Goal: Obtain resource: Obtain resource

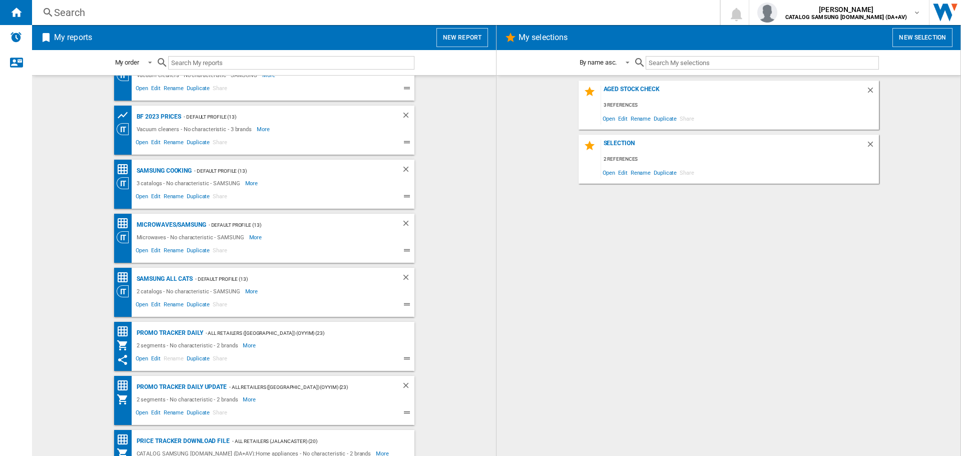
scroll to position [52, 0]
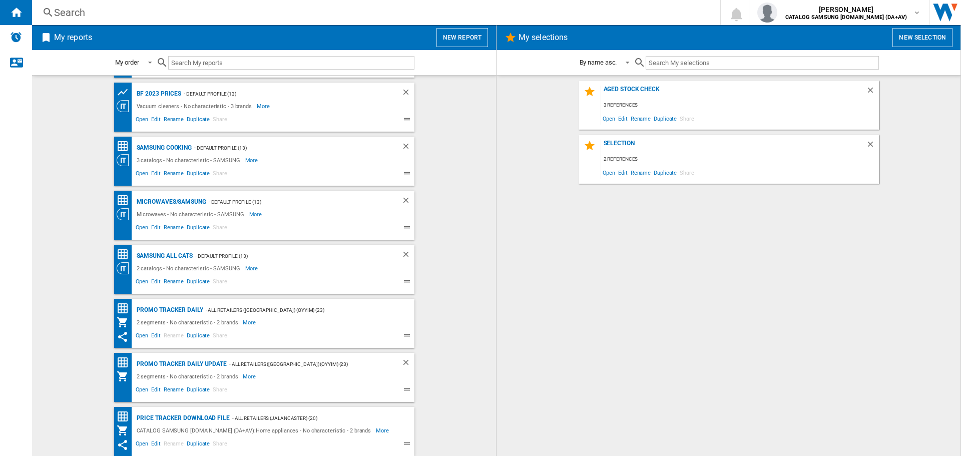
click at [211, 388] on span "Share" at bounding box center [220, 391] width 18 height 12
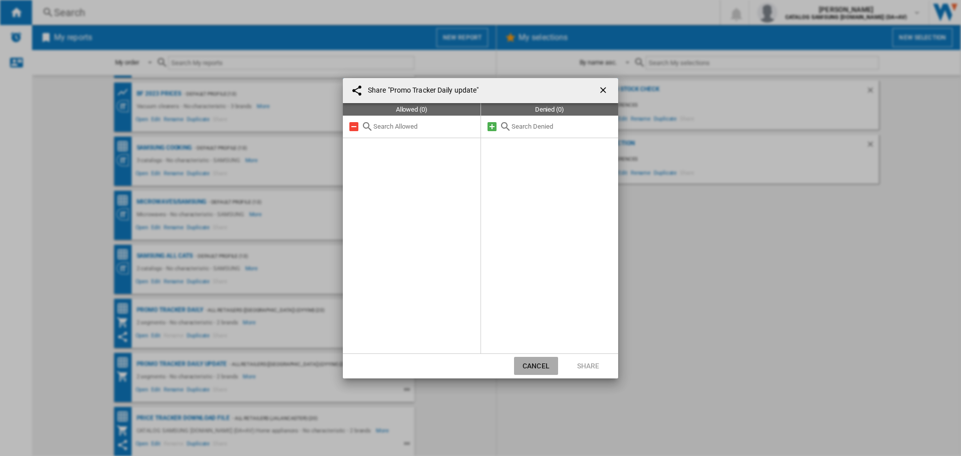
click at [527, 371] on button "Cancel" at bounding box center [536, 366] width 44 height 18
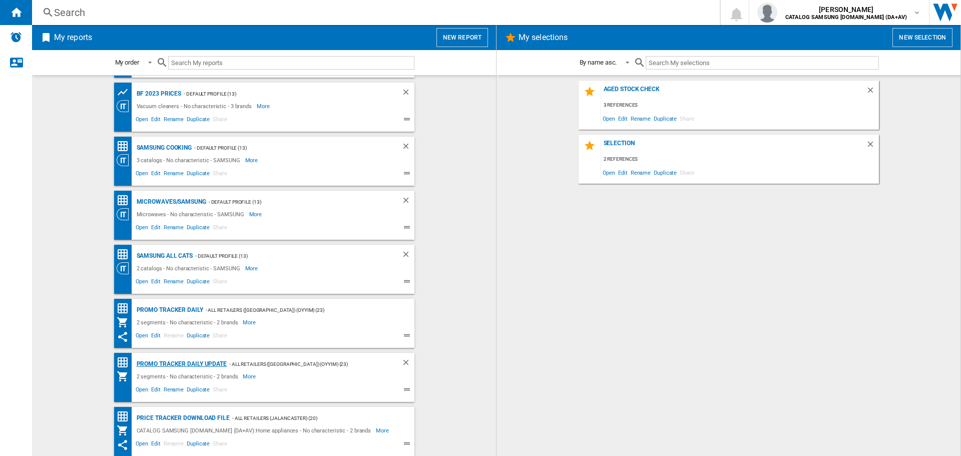
click at [215, 361] on div "Promo Tracker Daily update" at bounding box center [180, 364] width 93 height 13
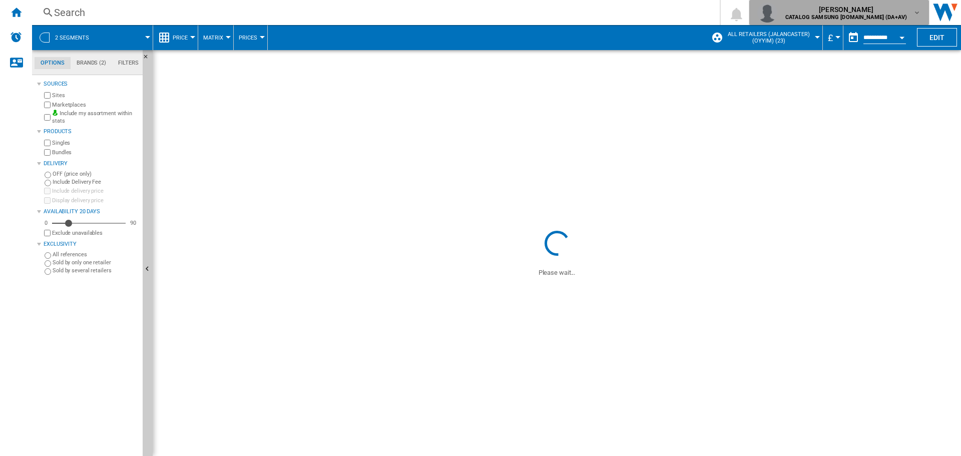
click at [888, 16] on b "CATALOG SAMSUNG [DOMAIN_NAME] (DA+AV)" at bounding box center [846, 17] width 122 height 7
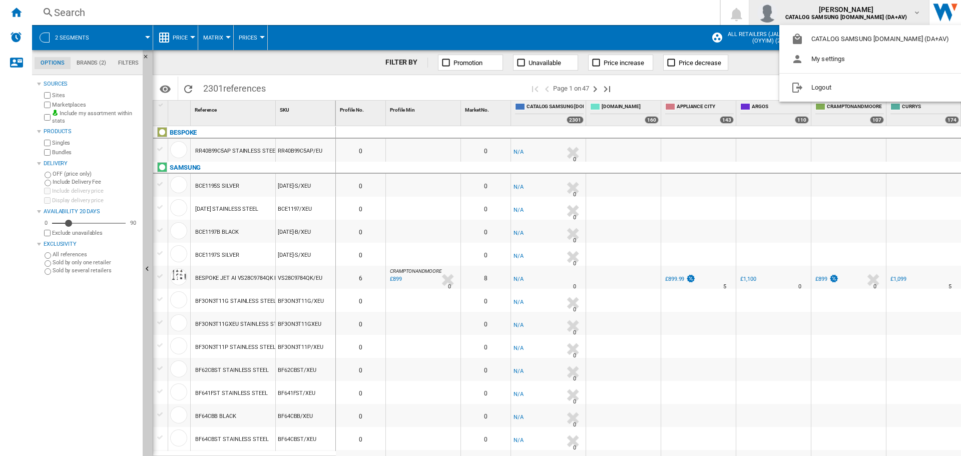
click at [888, 16] on md-backdrop at bounding box center [480, 228] width 961 height 456
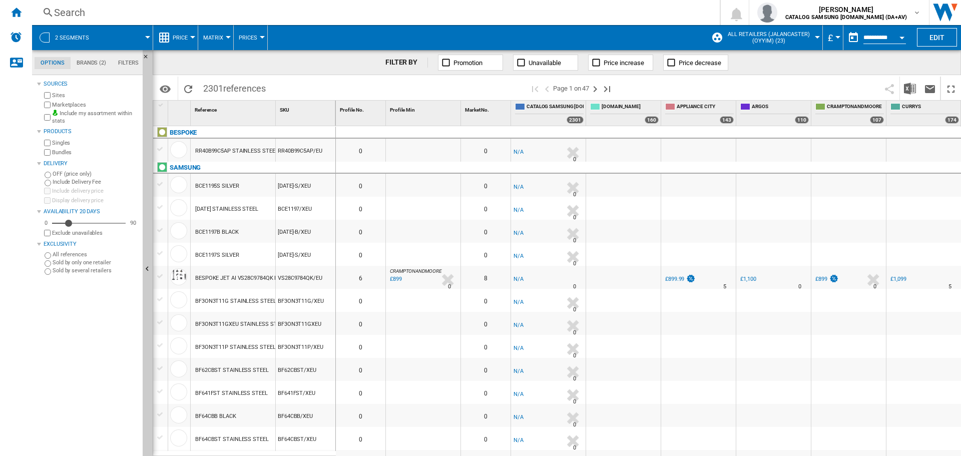
click at [86, 30] on button "2 segments" at bounding box center [77, 37] width 44 height 25
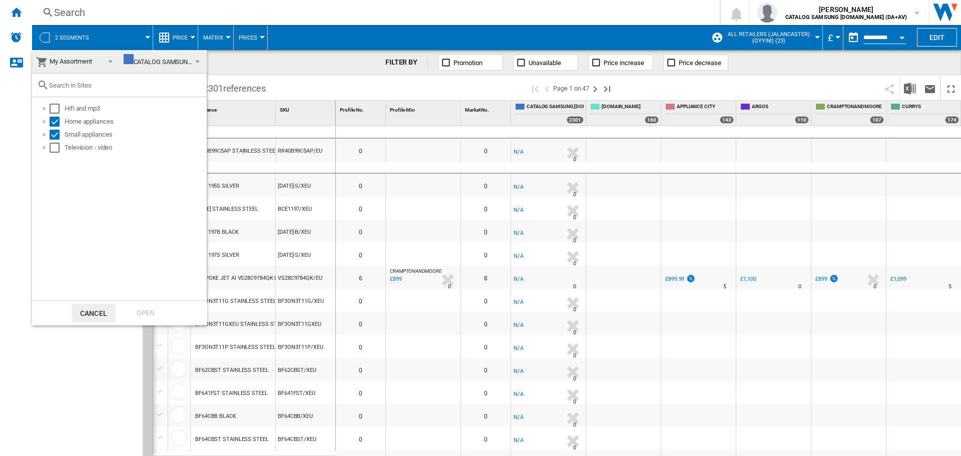
click at [127, 33] on md-backdrop at bounding box center [480, 228] width 961 height 456
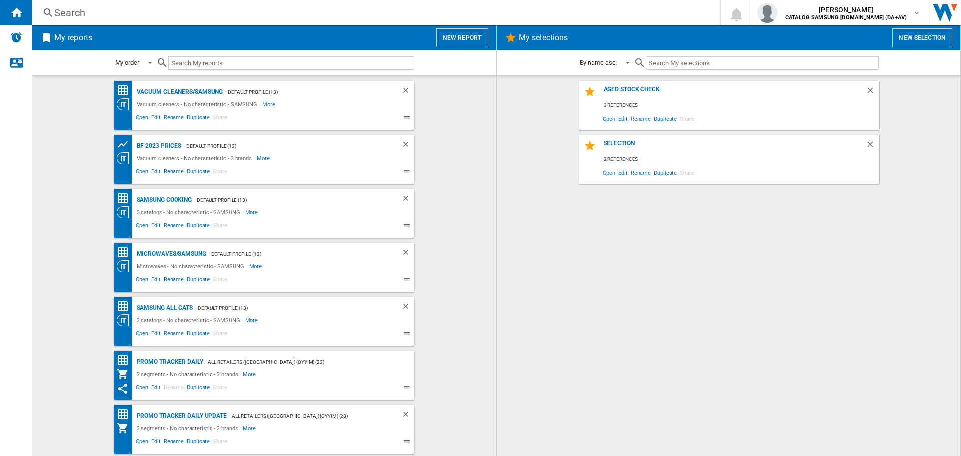
drag, startPoint x: 157, startPoint y: 227, endPoint x: 74, endPoint y: 342, distance: 142.3
click at [74, 342] on wk-bookmarked-report "SAMSUNG all cats - Default profile (13) 2 catalogs - No characteristic - SAMSUN…" at bounding box center [264, 321] width 444 height 49
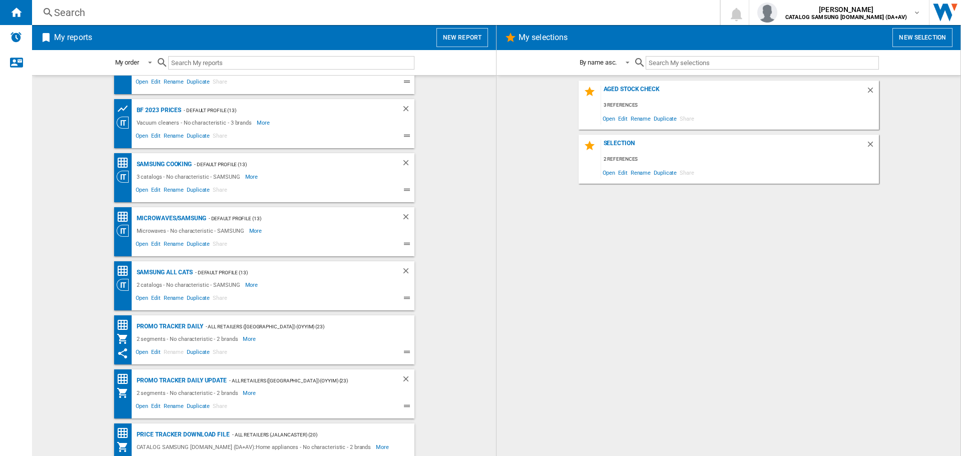
scroll to position [52, 0]
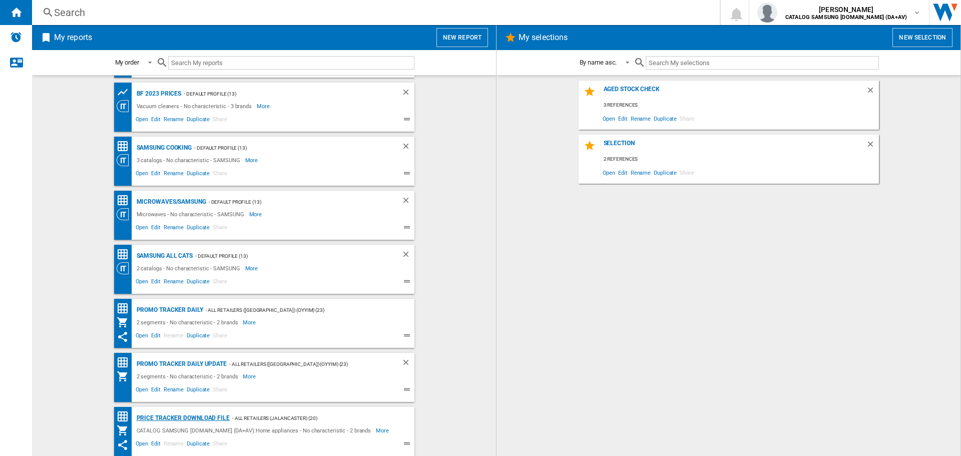
click at [185, 420] on div "Price Tracker Download File" at bounding box center [182, 418] width 96 height 13
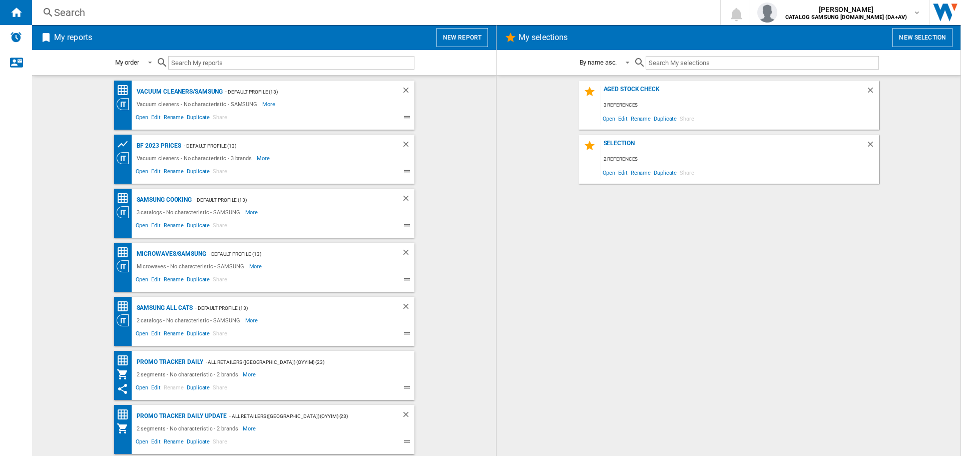
scroll to position [52, 0]
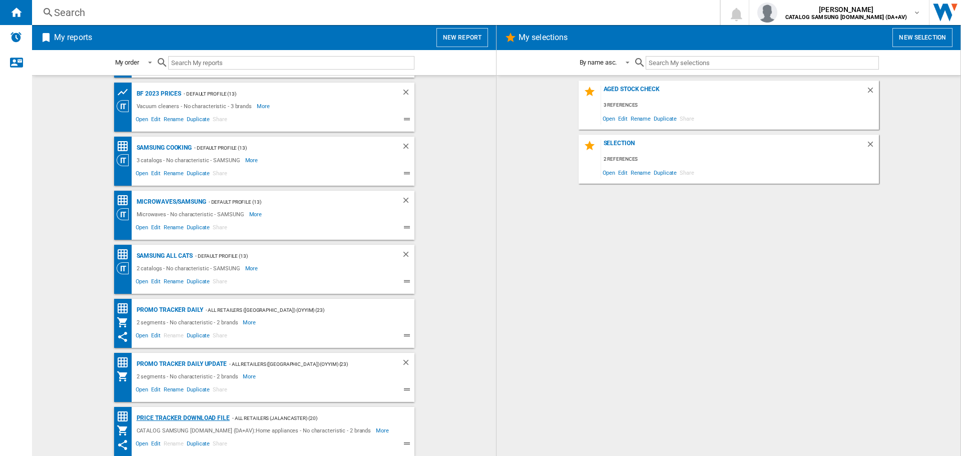
click at [154, 419] on div "Price Tracker Download File" at bounding box center [182, 418] width 96 height 13
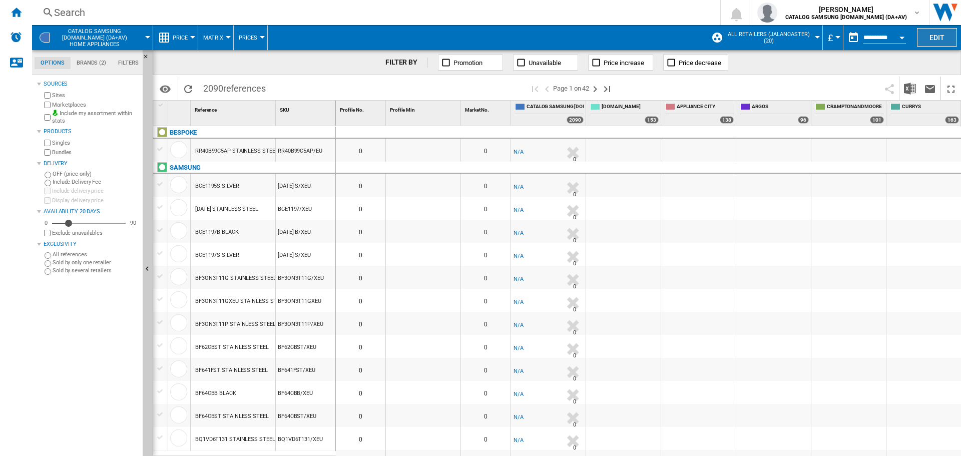
click at [929, 37] on button "Edit" at bounding box center [936, 37] width 40 height 19
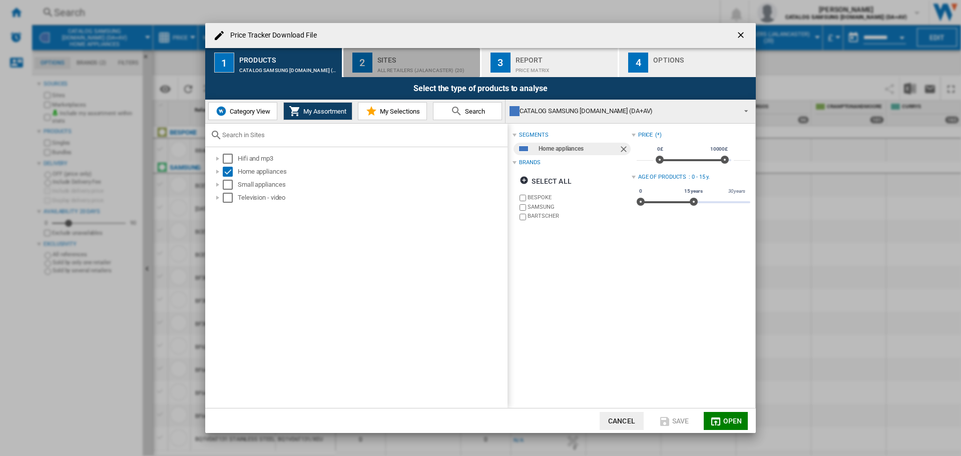
click at [453, 63] on div "All Retailers (jalancaster) (20)" at bounding box center [426, 68] width 99 height 11
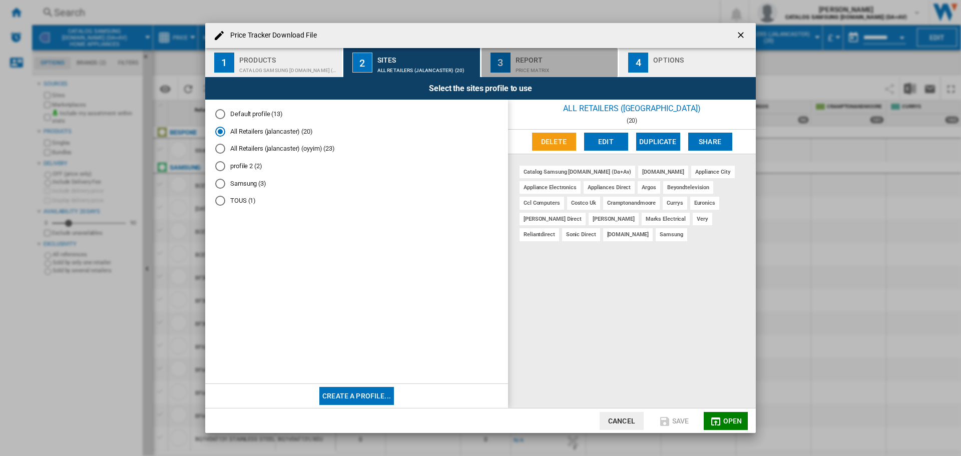
click at [548, 61] on div "Report" at bounding box center [564, 57] width 99 height 11
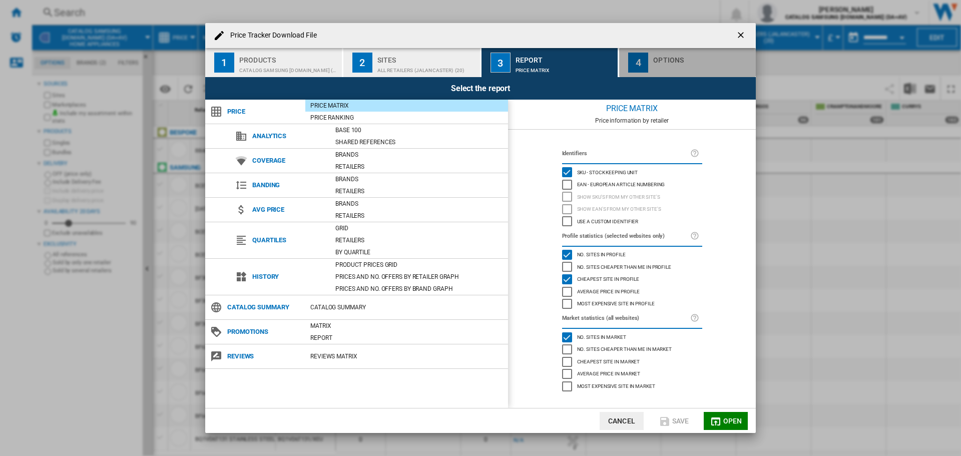
click at [676, 58] on div "Options" at bounding box center [702, 57] width 99 height 11
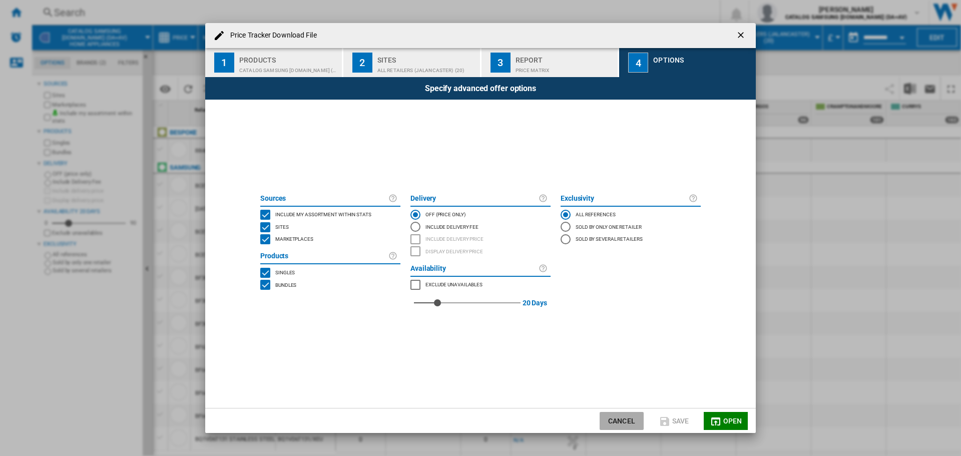
click at [619, 417] on button "Cancel" at bounding box center [621, 421] width 44 height 18
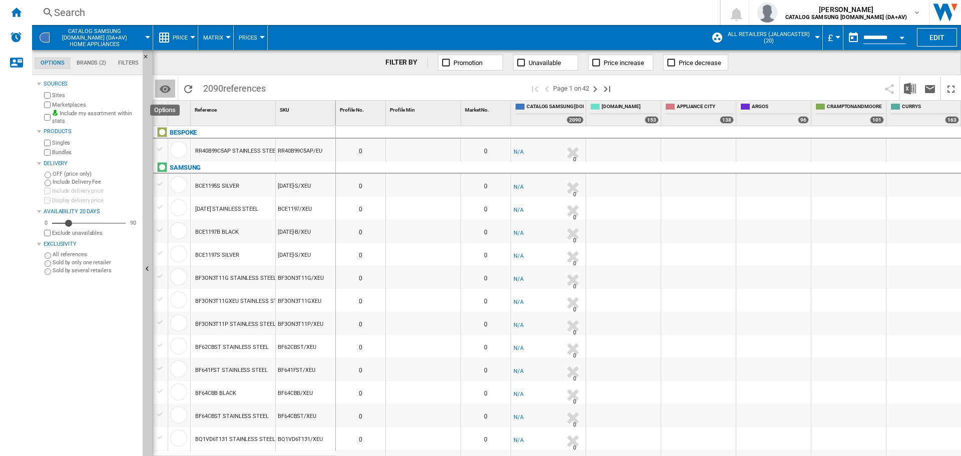
click at [160, 88] on md-icon "Options" at bounding box center [165, 89] width 12 height 12
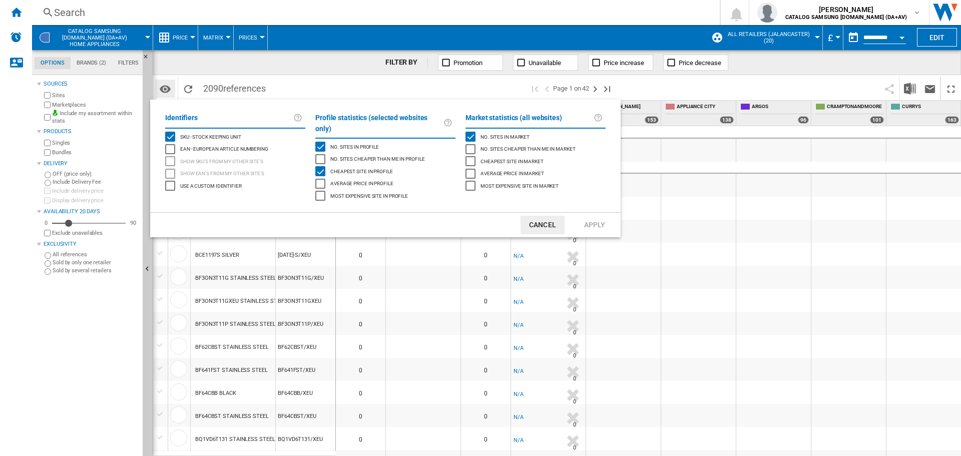
click at [160, 88] on md-backdrop at bounding box center [480, 228] width 961 height 456
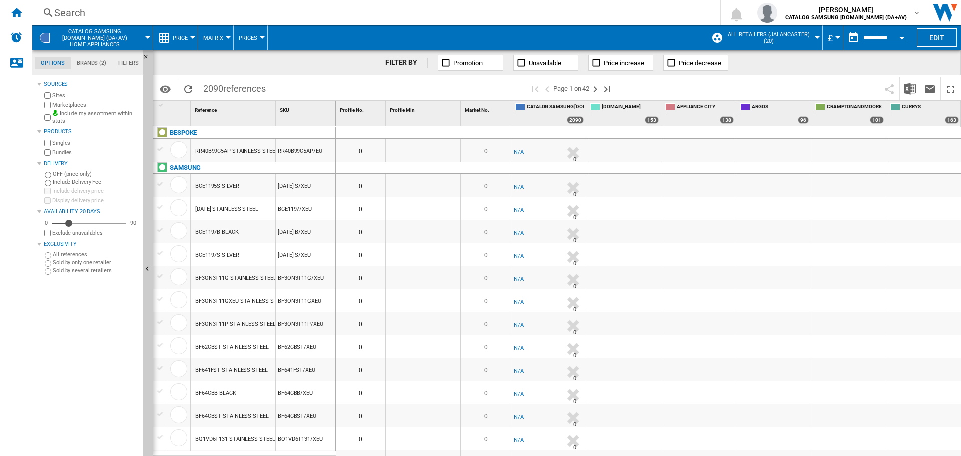
click at [227, 34] on button "Matrix" at bounding box center [215, 37] width 25 height 25
click at [244, 36] on md-backdrop at bounding box center [480, 228] width 961 height 456
click at [244, 36] on span "Prices" at bounding box center [248, 38] width 19 height 7
click at [244, 36] on md-backdrop at bounding box center [480, 228] width 961 height 456
click at [21, 18] on div "Home" at bounding box center [16, 12] width 32 height 25
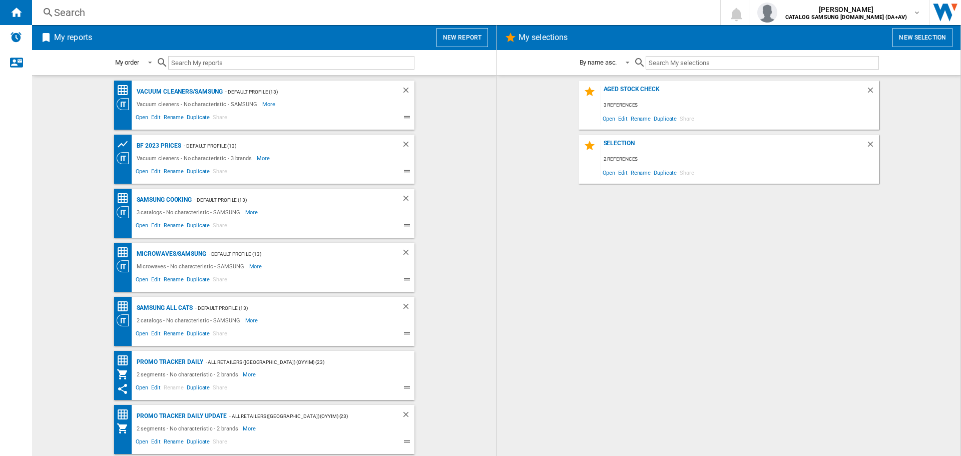
scroll to position [52, 0]
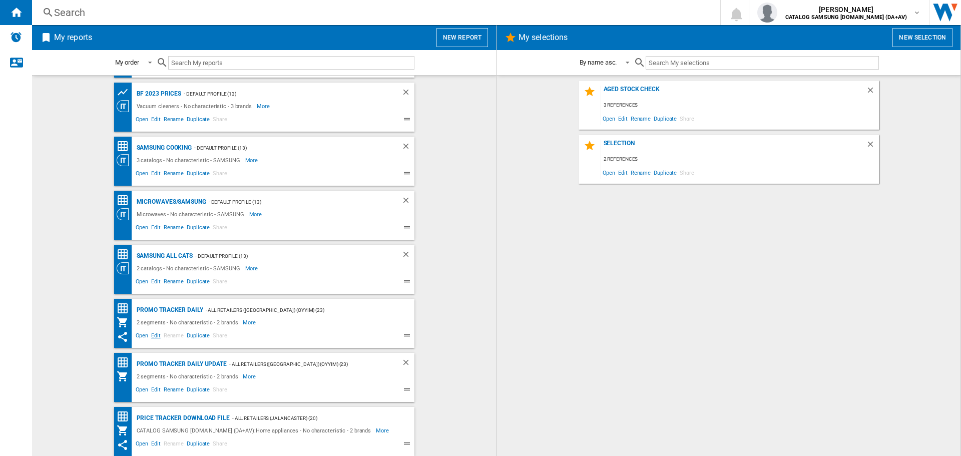
click at [153, 335] on span "Edit" at bounding box center [156, 337] width 13 height 12
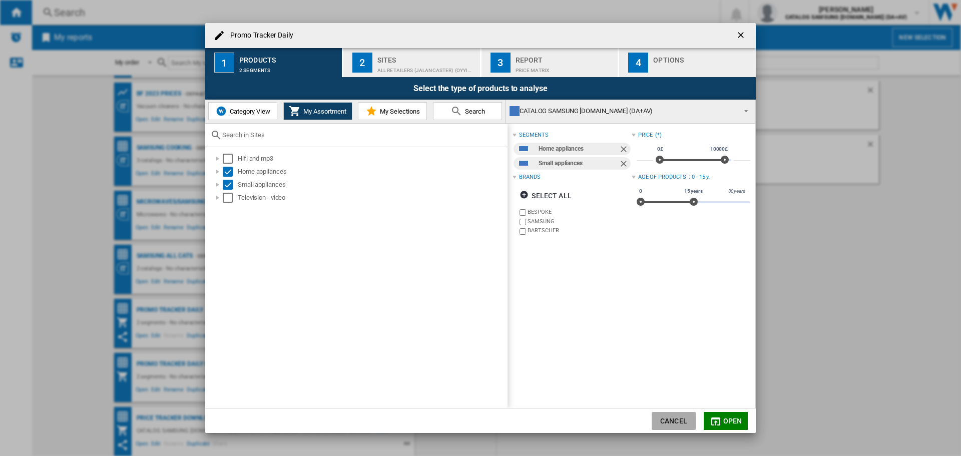
click at [672, 424] on button "Cancel" at bounding box center [673, 421] width 44 height 18
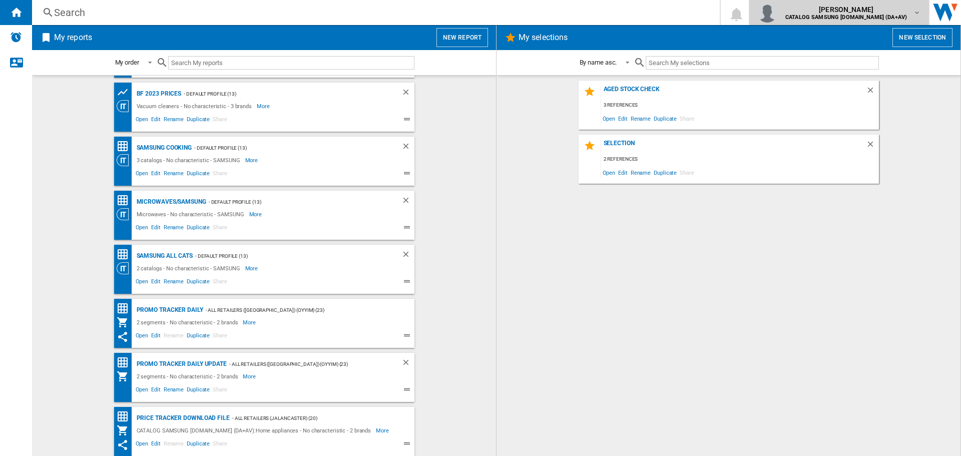
click at [860, 14] on span "[PERSON_NAME]" at bounding box center [846, 10] width 122 height 10
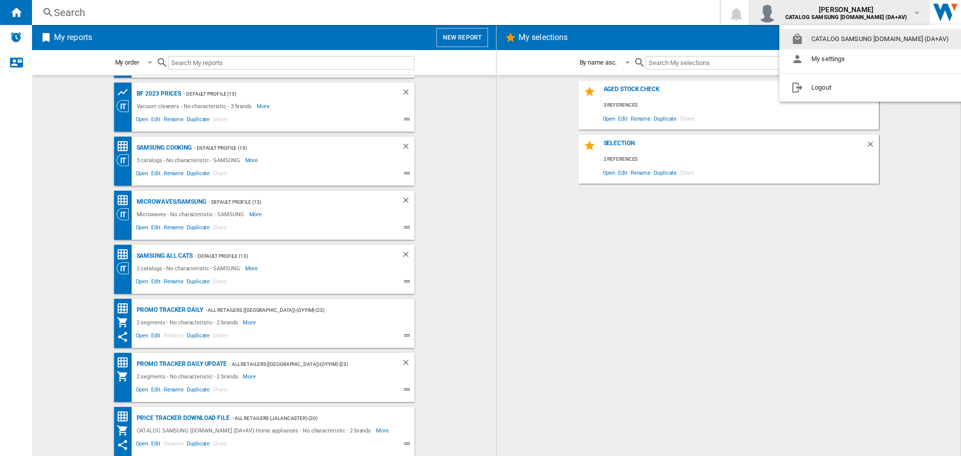
click at [860, 14] on md-backdrop at bounding box center [480, 228] width 961 height 456
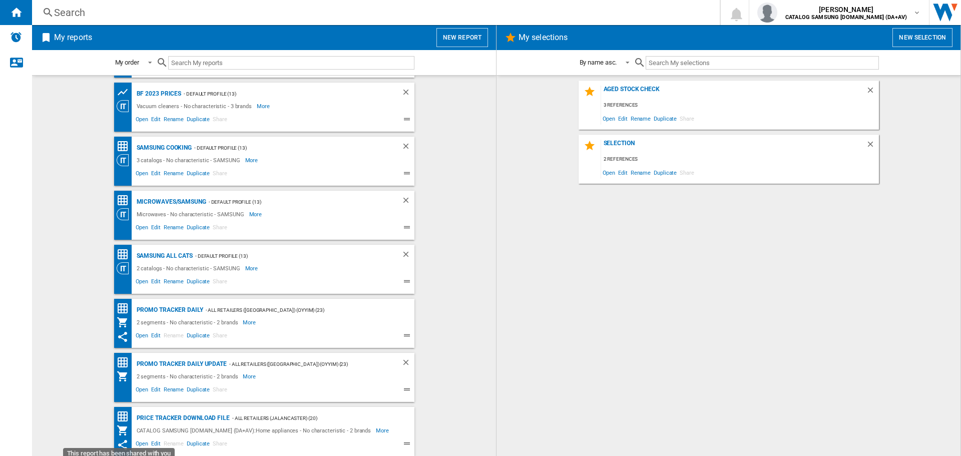
click at [120, 442] on ng-md-icon "This report has been shared with you" at bounding box center [123, 445] width 12 height 12
drag, startPoint x: 120, startPoint y: 442, endPoint x: 120, endPoint y: 430, distance: 12.0
click at [137, 430] on div "Price Tracker Download File - All Retailers ([GEOGRAPHIC_DATA]) (20) CATALOG SA…" at bounding box center [276, 431] width 278 height 39
click at [179, 366] on div "Promo Tracker Daily update" at bounding box center [180, 364] width 93 height 13
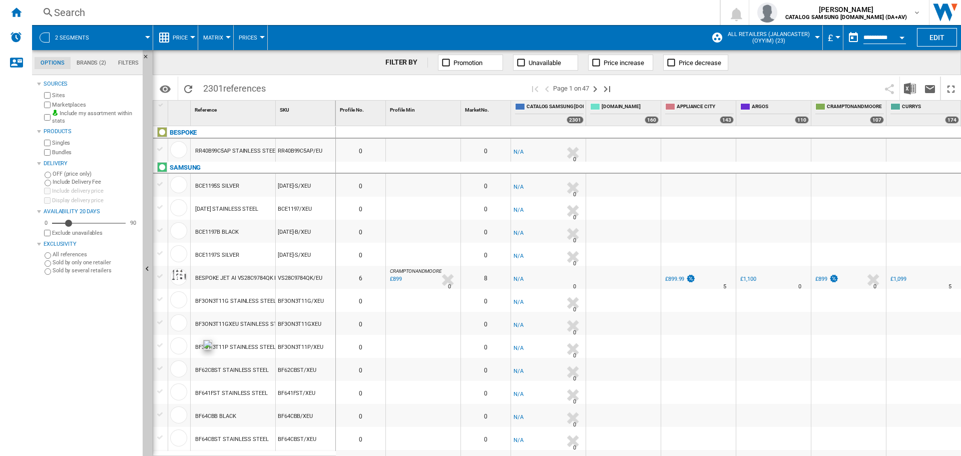
click at [730, 36] on span "All Retailers (jalancaster) (oyyim) (23)" at bounding box center [768, 37] width 88 height 13
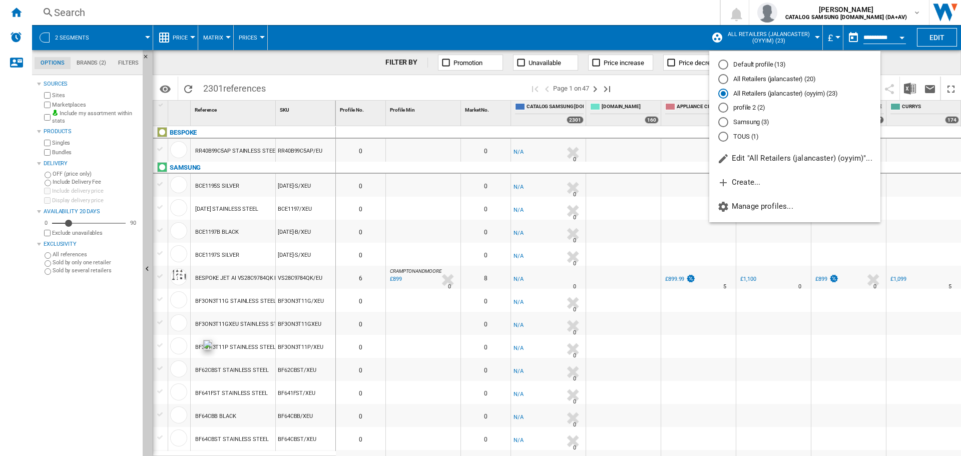
click at [890, 94] on md-backdrop at bounding box center [480, 228] width 961 height 456
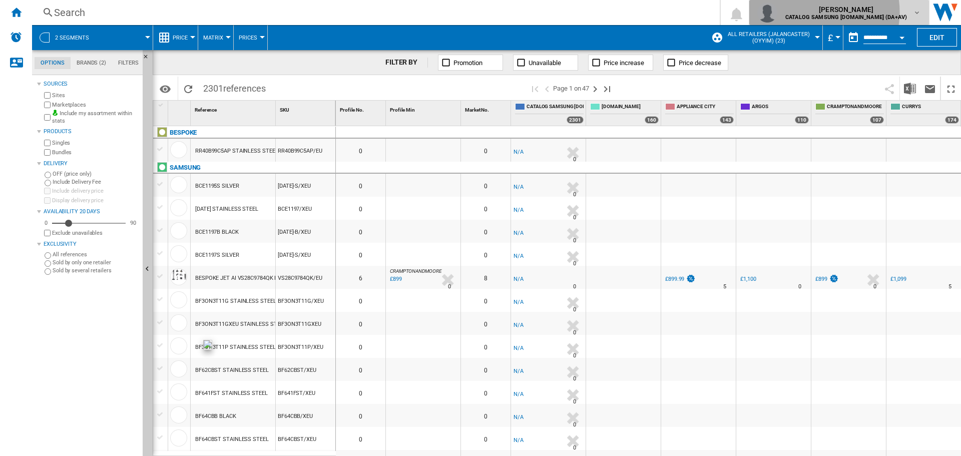
click at [847, 12] on span "[PERSON_NAME]" at bounding box center [846, 10] width 122 height 10
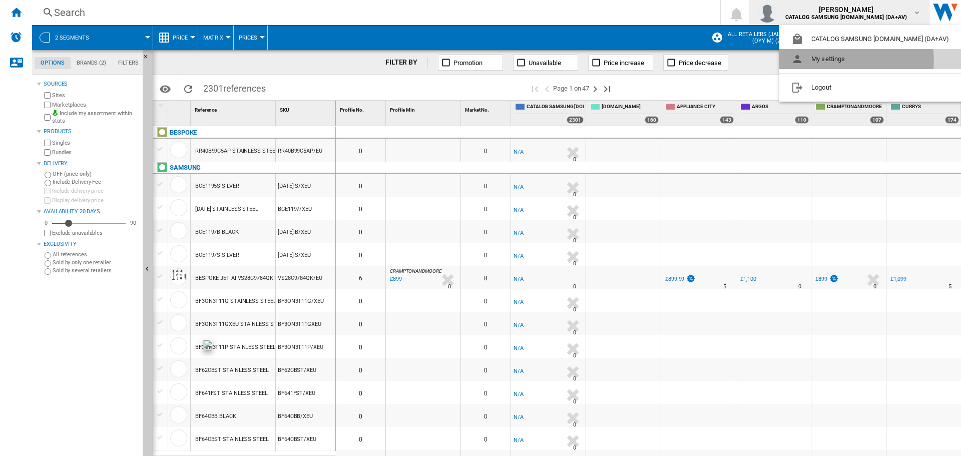
click at [835, 60] on button "My settings" at bounding box center [872, 59] width 186 height 20
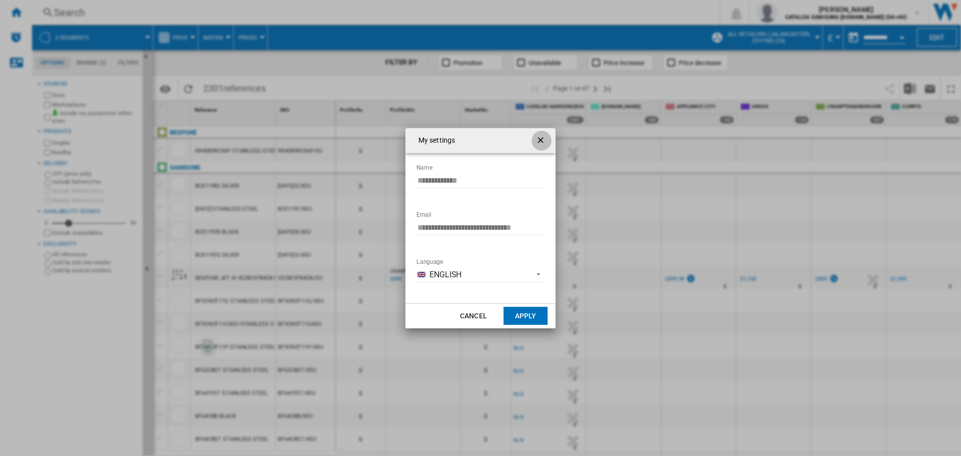
click at [540, 137] on ng-md-icon "getI18NText('BUTTONS.CLOSE_DIALOG')" at bounding box center [541, 141] width 12 height 12
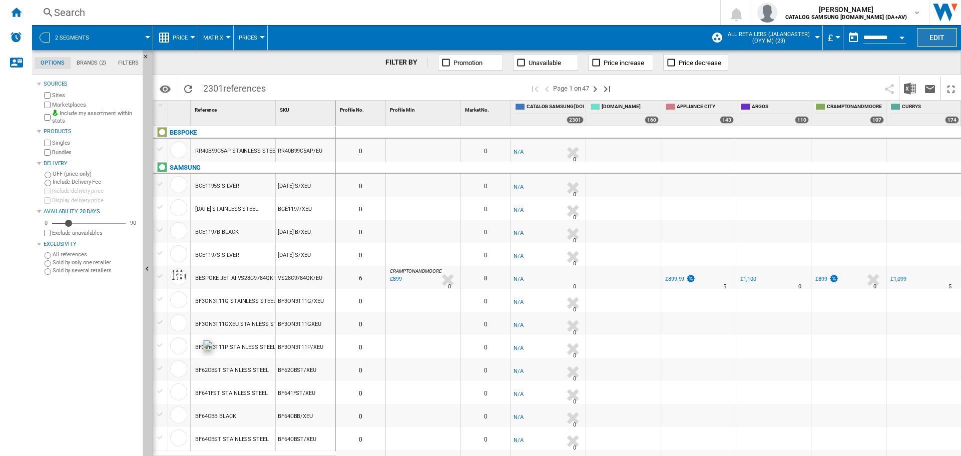
click at [928, 34] on button "Edit" at bounding box center [936, 37] width 40 height 19
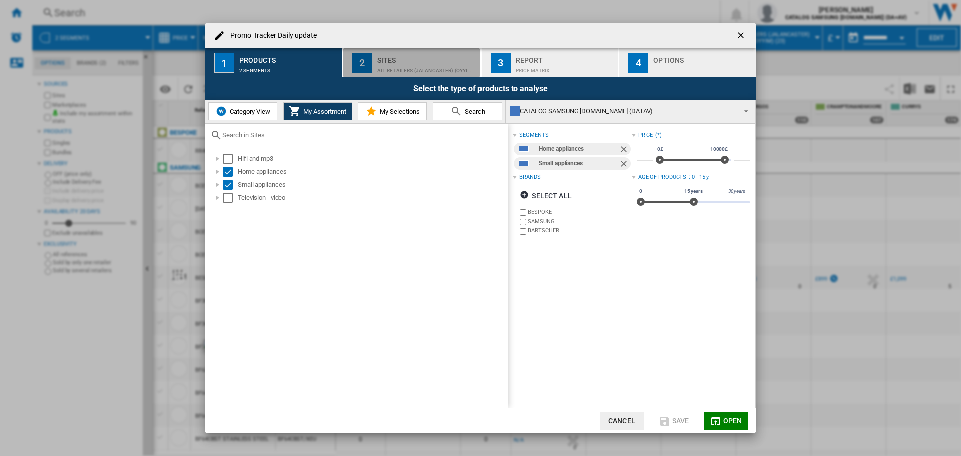
click at [416, 70] on div "All Retailers (jalancaster) (oyyim) (23)" at bounding box center [426, 68] width 99 height 11
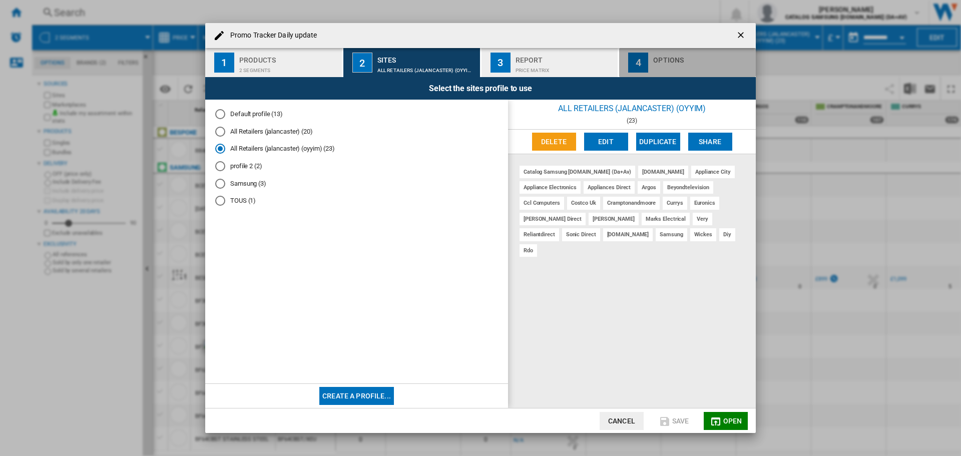
click at [665, 65] on div "Promo Tracker ..." at bounding box center [702, 68] width 99 height 11
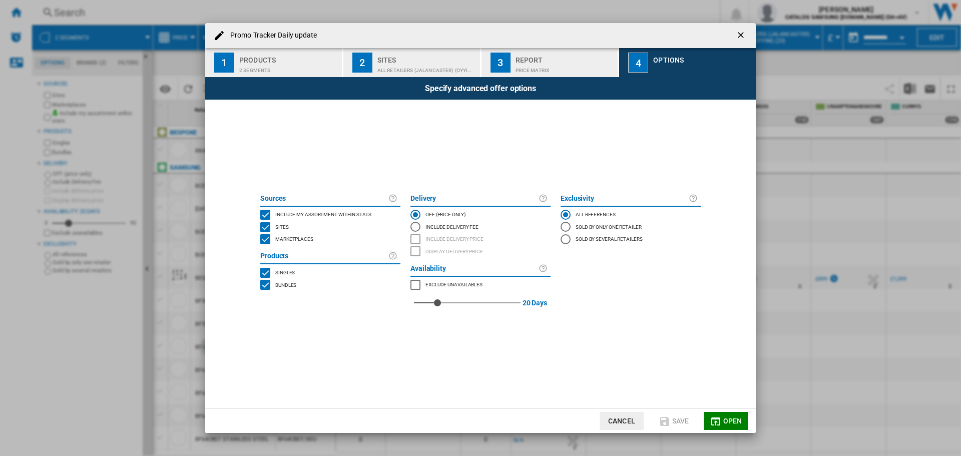
click at [546, 63] on div "Price Matrix" at bounding box center [564, 68] width 99 height 11
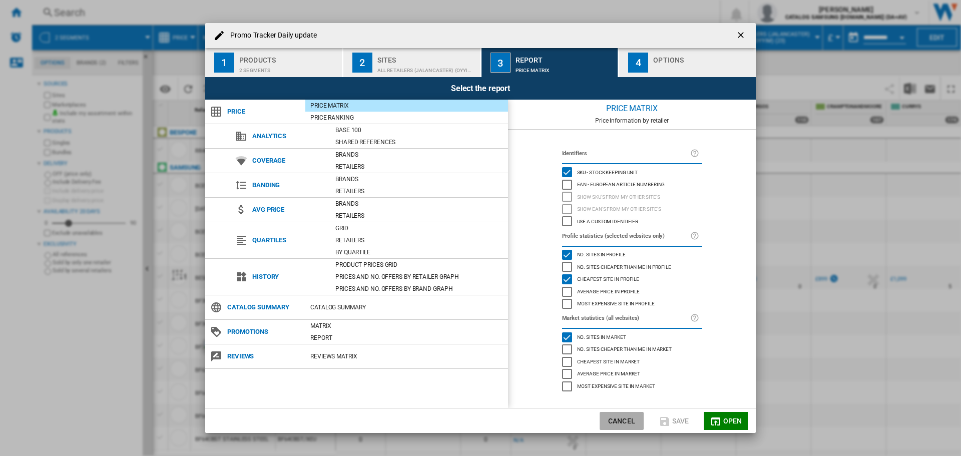
click at [621, 419] on button "Cancel" at bounding box center [621, 421] width 44 height 18
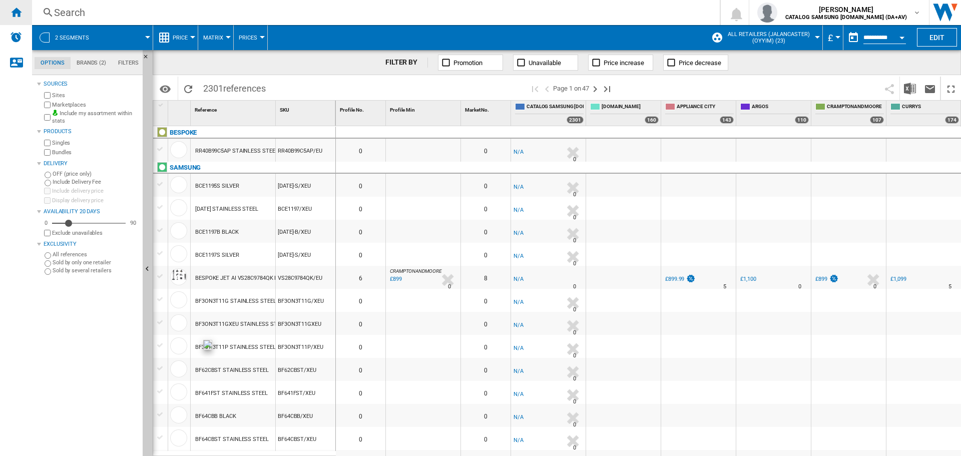
click at [16, 13] on ng-md-icon "Home" at bounding box center [16, 12] width 12 height 12
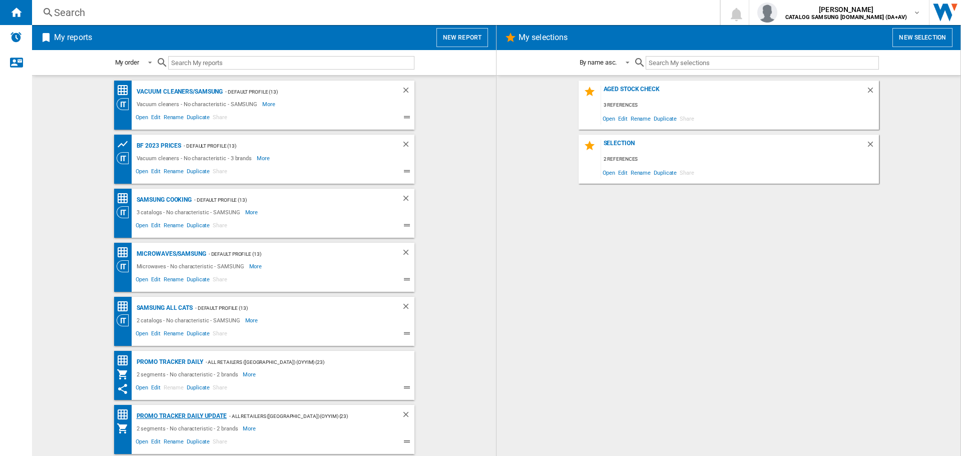
drag, startPoint x: 688, startPoint y: 119, endPoint x: 189, endPoint y: 415, distance: 580.2
drag, startPoint x: 189, startPoint y: 415, endPoint x: 70, endPoint y: 416, distance: 118.6
click at [70, 416] on wk-bookmarked-report "Promo Tracker Daily update - All Retailers ([GEOGRAPHIC_DATA]) (oyyim) (23) 2 s…" at bounding box center [264, 429] width 444 height 49
click at [133, 65] on div "My order" at bounding box center [127, 63] width 24 height 8
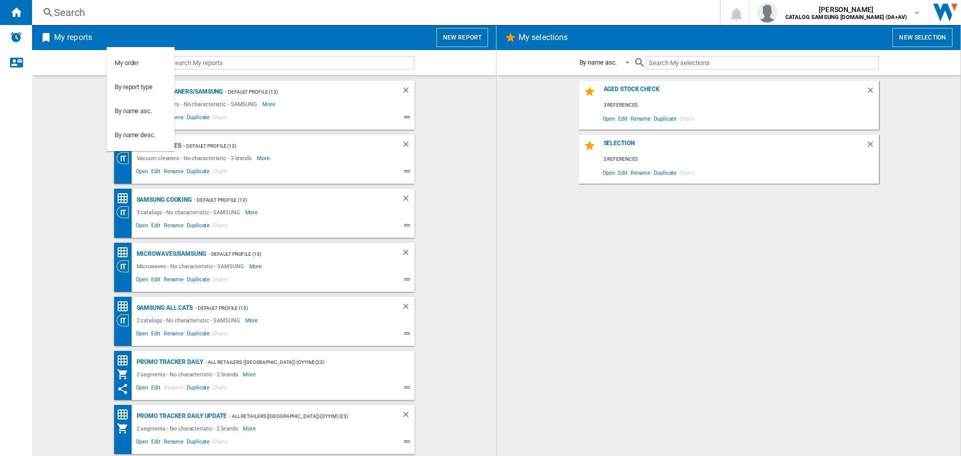
click at [68, 157] on md-backdrop at bounding box center [480, 228] width 961 height 456
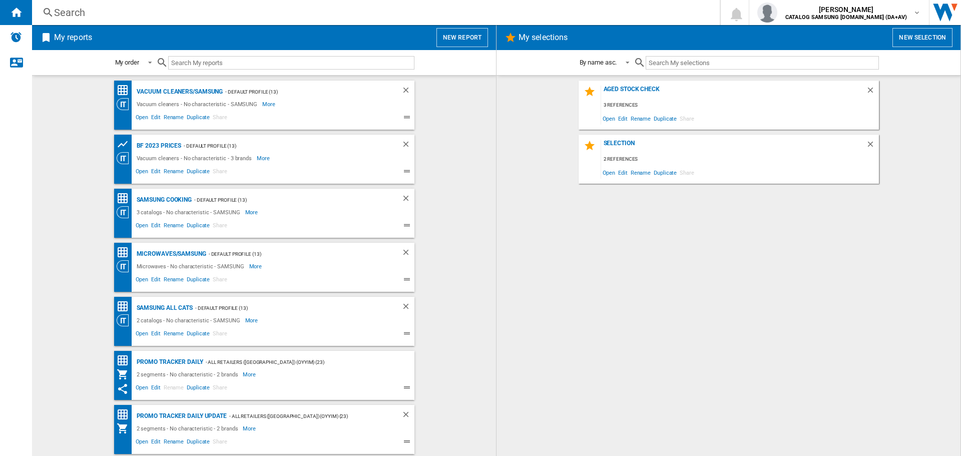
scroll to position [52, 0]
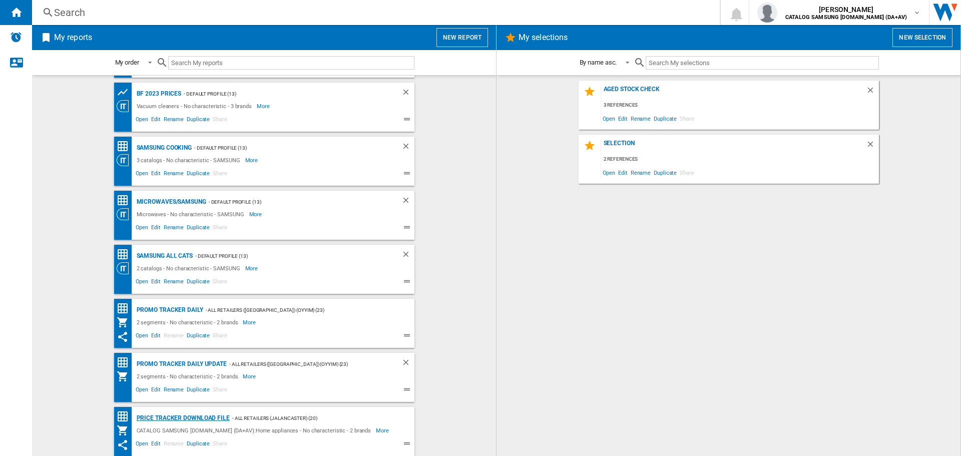
click at [191, 418] on div "Price Tracker Download File" at bounding box center [182, 418] width 96 height 13
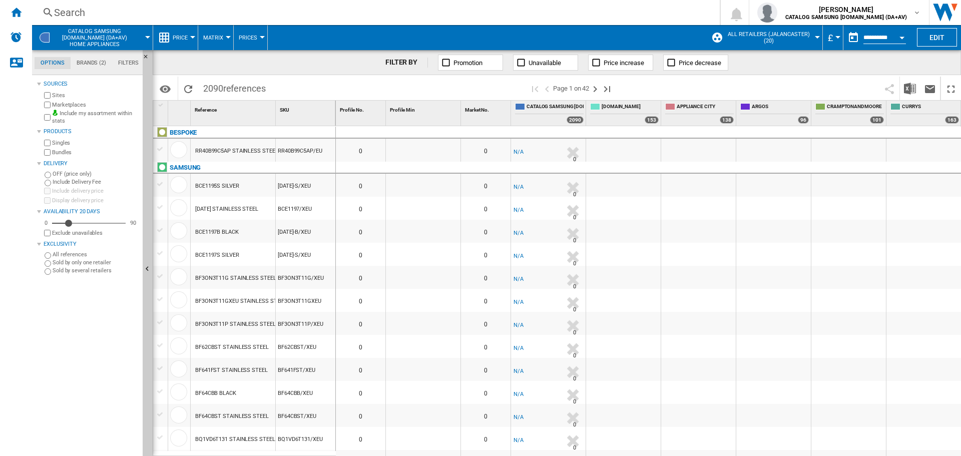
click at [148, 29] on md-menu "CATALOG SAMSUNG UK.IE (DA+AV) Home appliances" at bounding box center [92, 37] width 121 height 25
click at [141, 36] on button "CATALOG SAMSUNG UK.IE (DA+AV) Home appliances" at bounding box center [99, 37] width 89 height 25
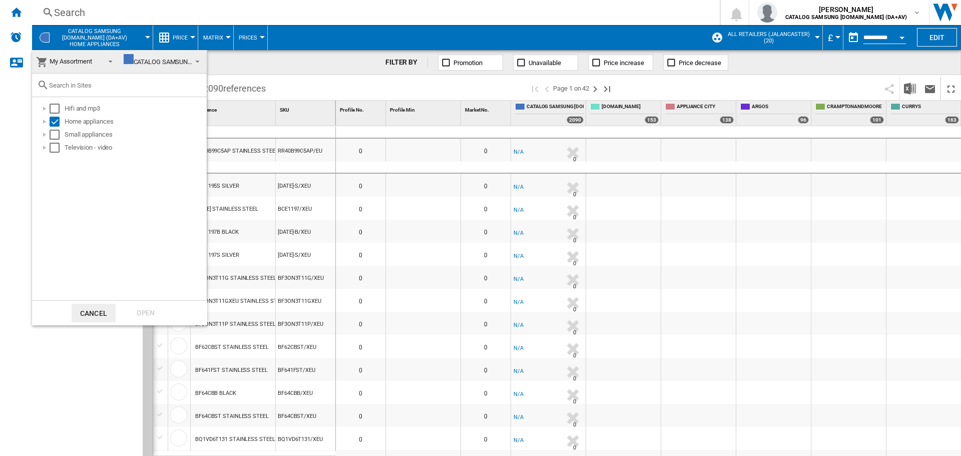
click at [141, 36] on md-backdrop at bounding box center [480, 228] width 961 height 456
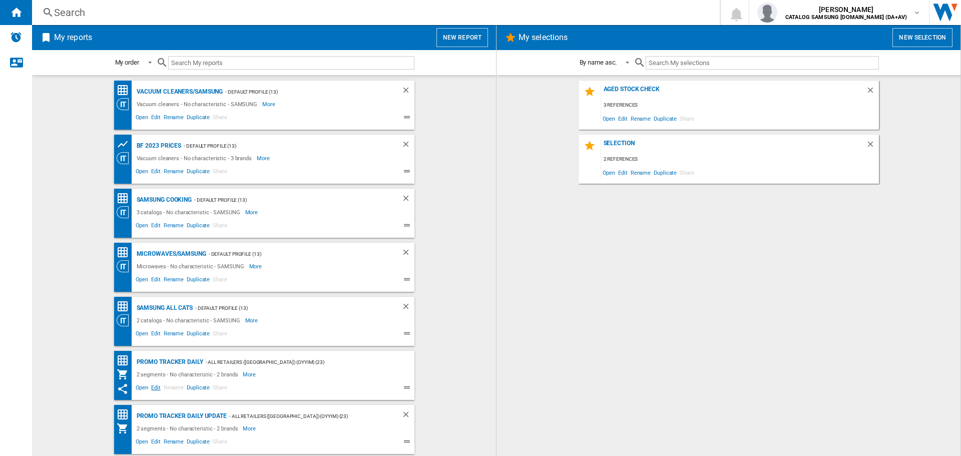
click at [156, 387] on span "Edit" at bounding box center [156, 389] width 13 height 12
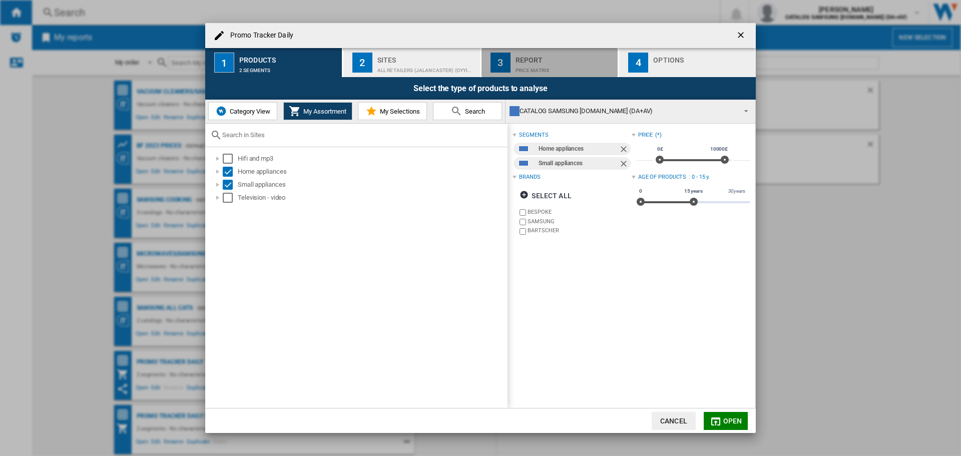
click at [529, 64] on div "Price Matrix" at bounding box center [564, 68] width 99 height 11
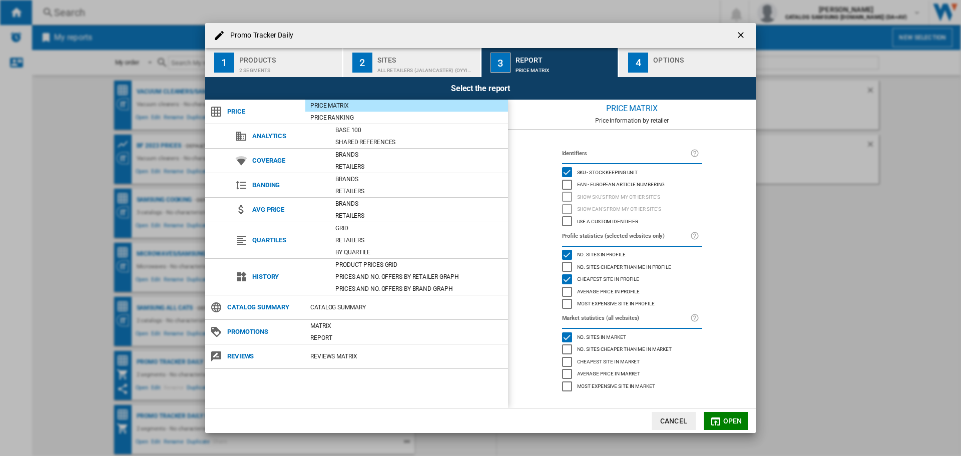
click at [529, 64] on div "Price Matrix" at bounding box center [564, 68] width 99 height 11
click at [661, 63] on div "button" at bounding box center [702, 68] width 99 height 11
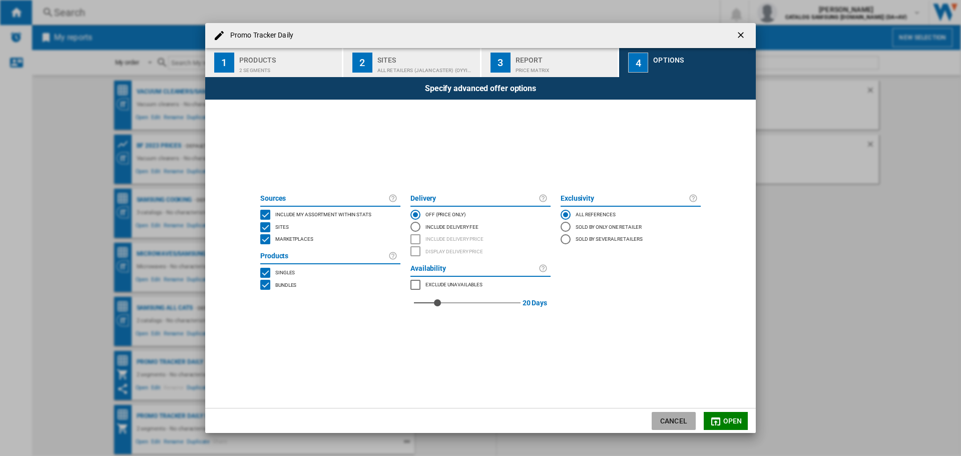
click at [664, 422] on button "Cancel" at bounding box center [673, 421] width 44 height 18
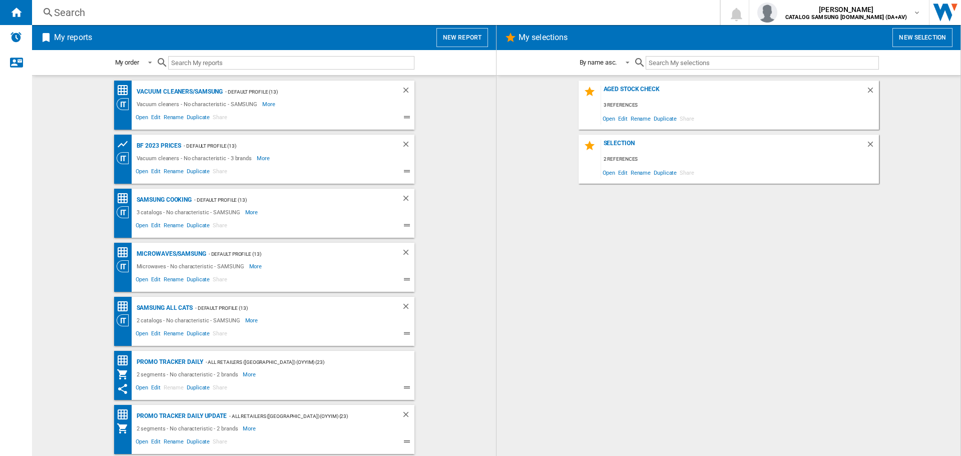
scroll to position [52, 0]
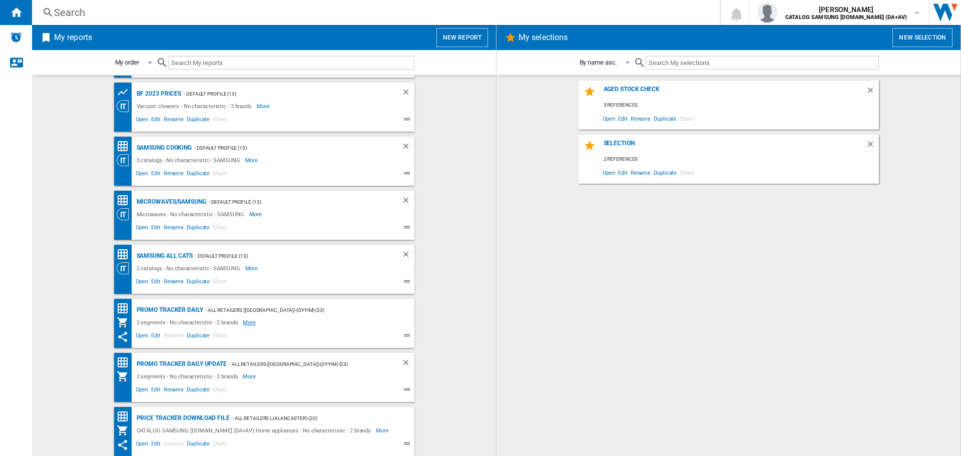
click at [243, 328] on span "More" at bounding box center [250, 322] width 15 height 12
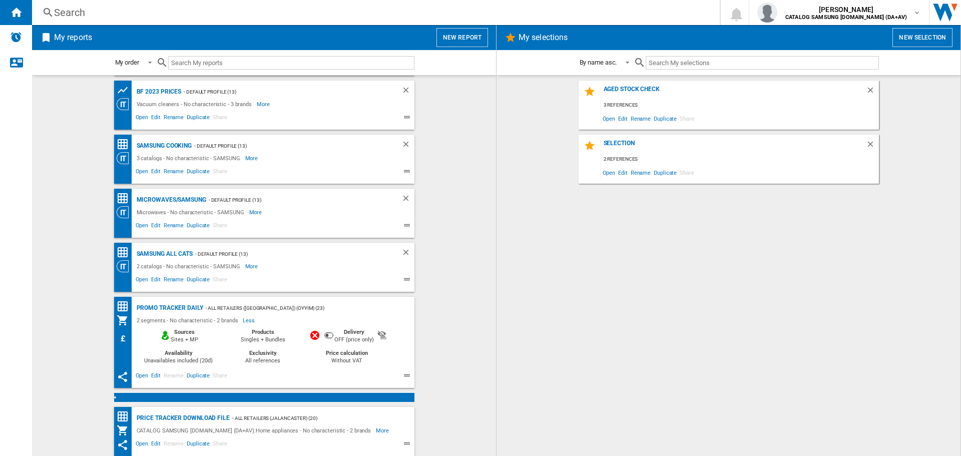
scroll to position [94, 0]
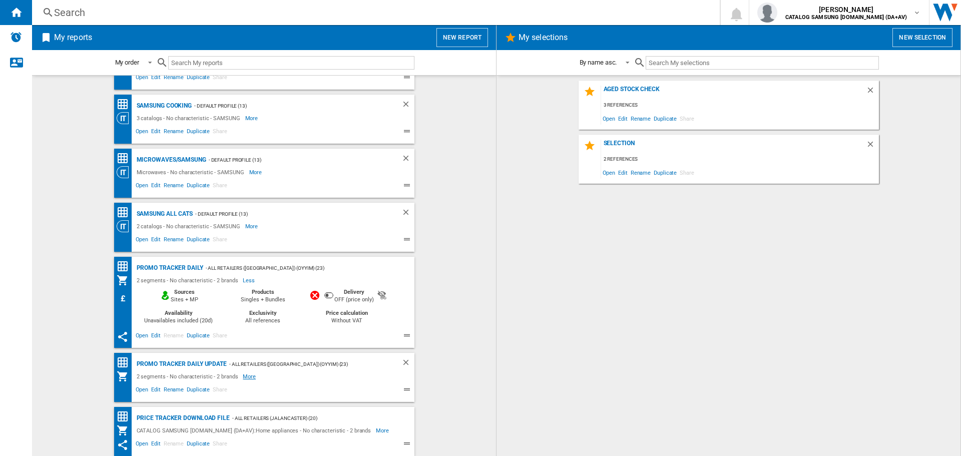
click at [243, 375] on span "More" at bounding box center [250, 376] width 15 height 12
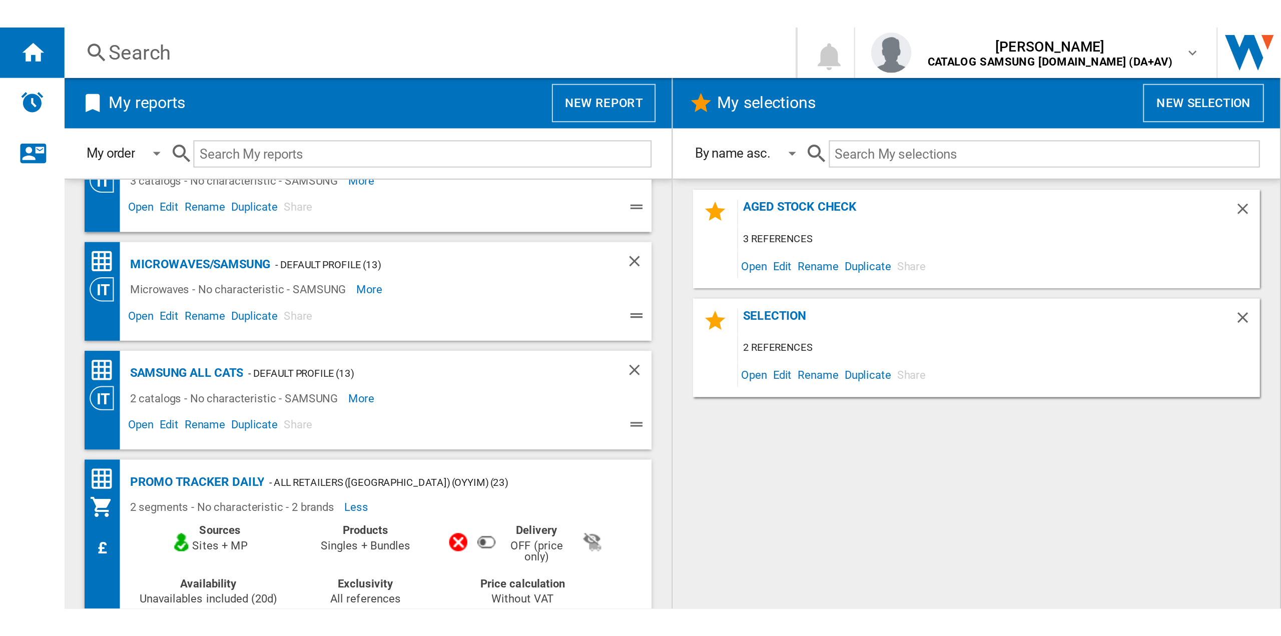
scroll to position [0, 0]
